Goal: Navigation & Orientation: Find specific page/section

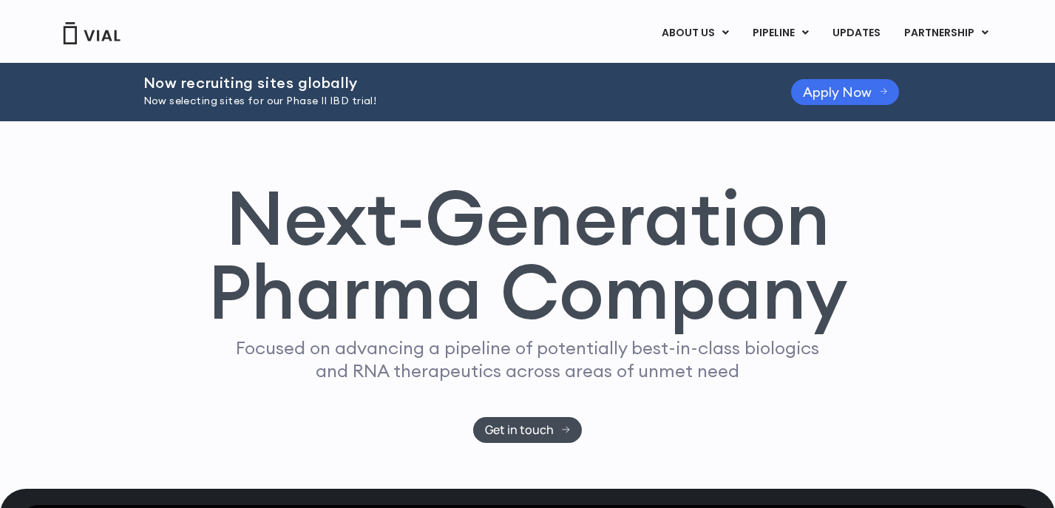
drag, startPoint x: 830, startPoint y: 112, endPoint x: 830, endPoint y: 101, distance: 10.4
click at [830, 111] on div "Now recruiting sites globally Now selecting sites for our Phase II IBD trial! A…" at bounding box center [527, 92] width 769 height 58
click at [830, 101] on link "Apply Now" at bounding box center [845, 92] width 109 height 26
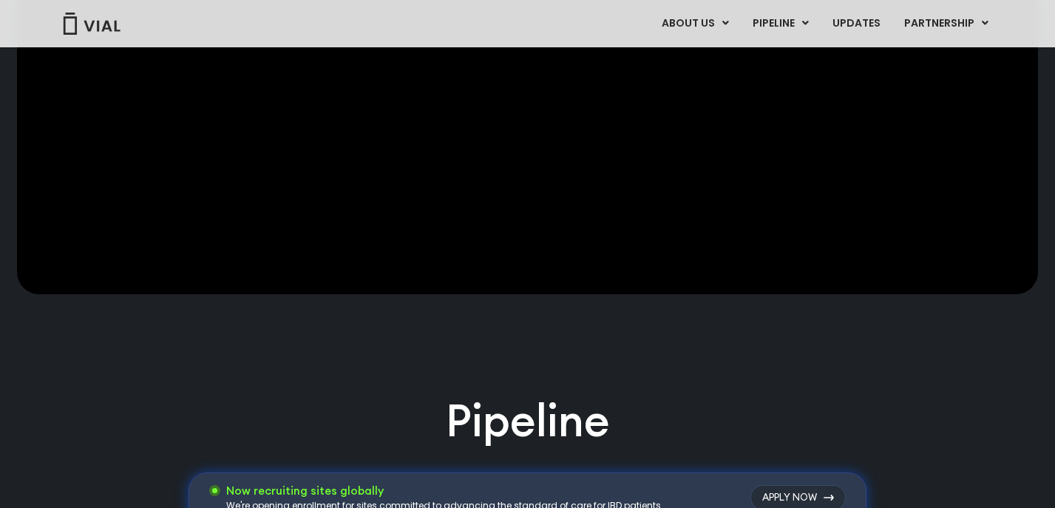
scroll to position [409, 0]
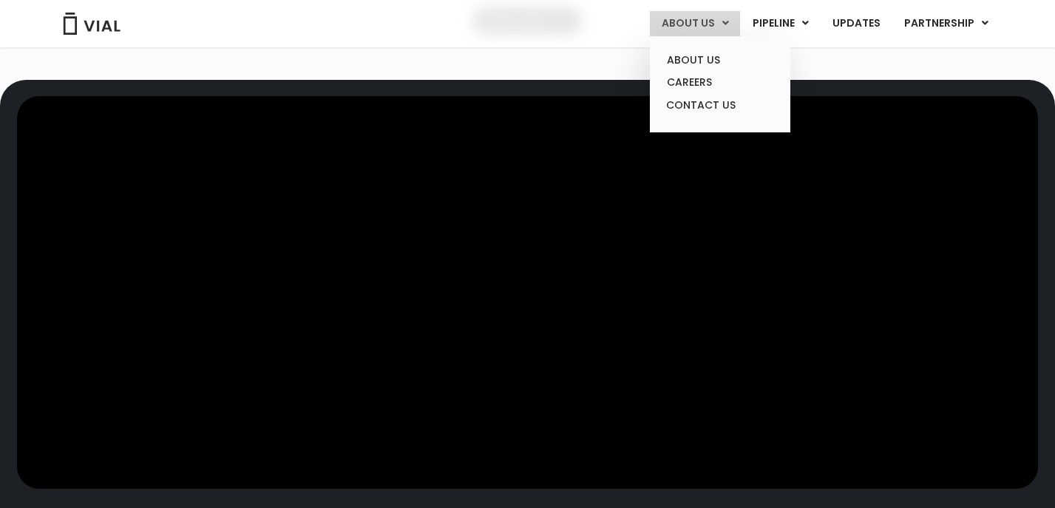
click at [734, 24] on link "ABOUT US" at bounding box center [695, 23] width 90 height 25
click at [700, 81] on link "CAREERS" at bounding box center [719, 82] width 129 height 23
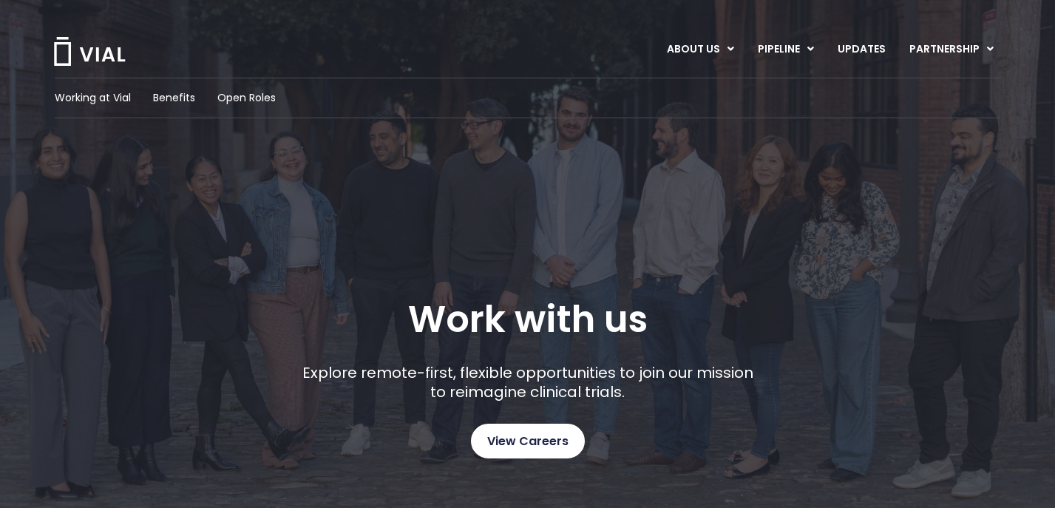
click at [503, 443] on span "View Careers" at bounding box center [527, 441] width 81 height 19
